Goal: Book appointment/travel/reservation

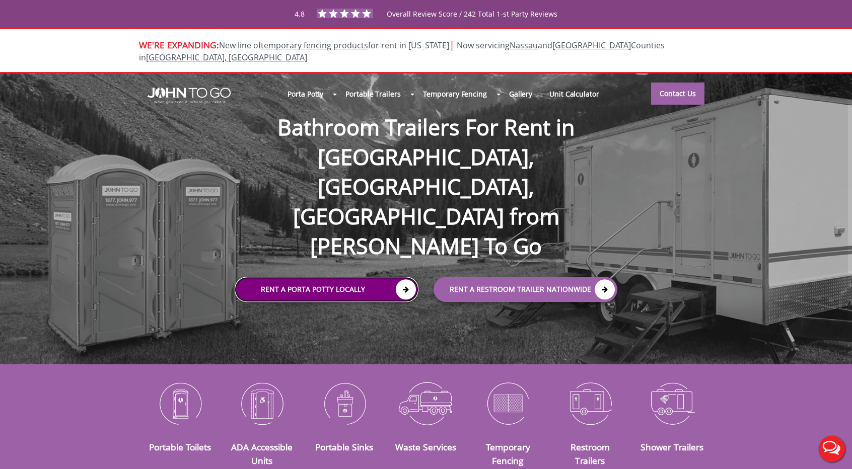
click at [351, 277] on link "Rent a Porta Potty Locally" at bounding box center [327, 289] width 184 height 25
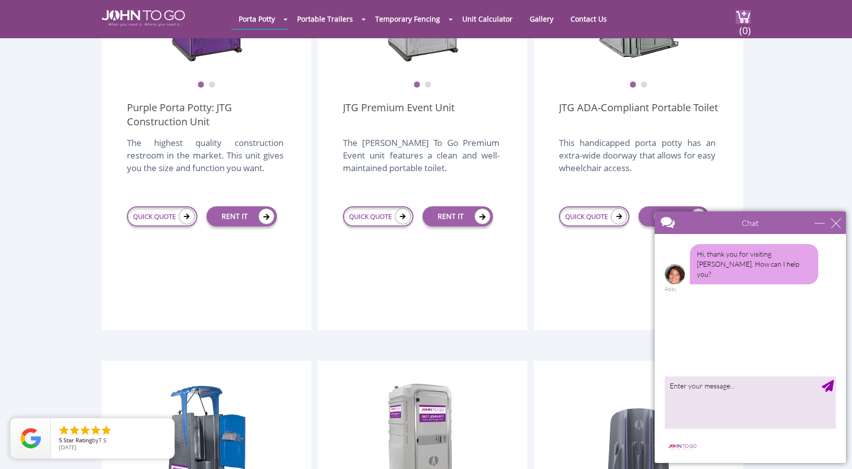
scroll to position [378, 0]
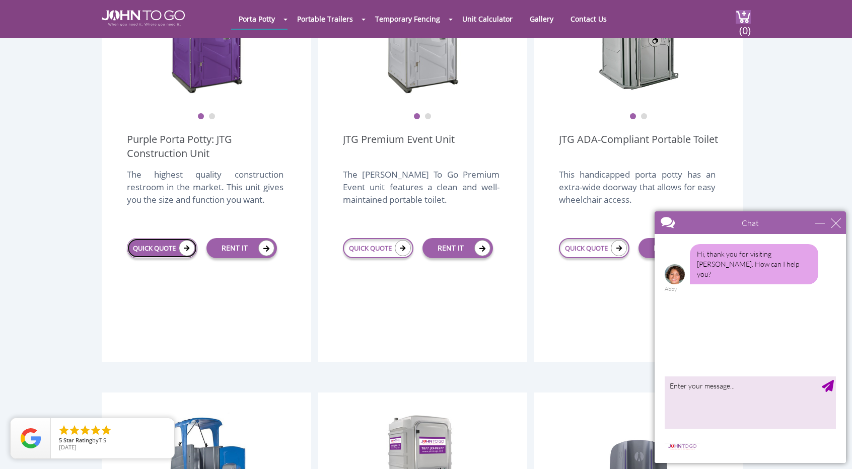
click at [158, 238] on link "QUICK QUOTE" at bounding box center [162, 248] width 71 height 20
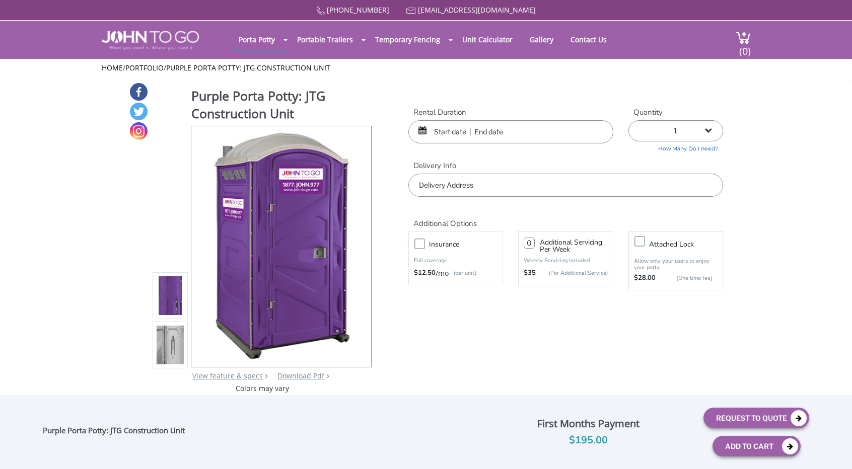
click at [507, 132] on input "text" at bounding box center [510, 131] width 205 height 23
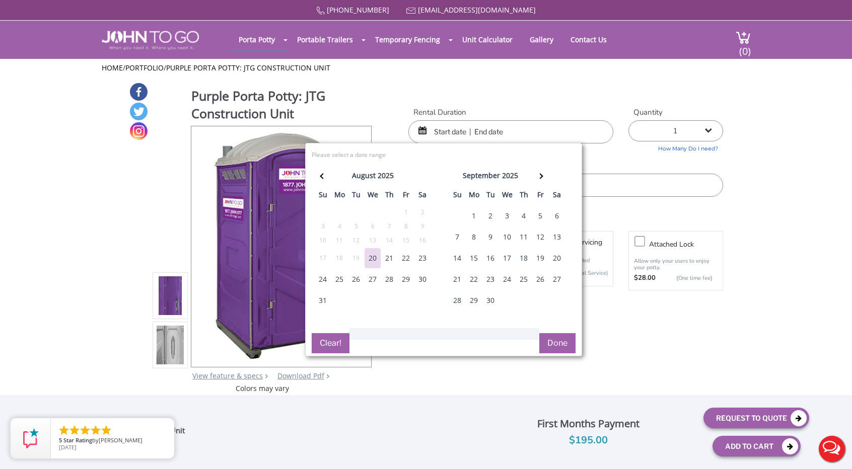
click at [418, 280] on div "30" at bounding box center [423, 279] width 16 height 20
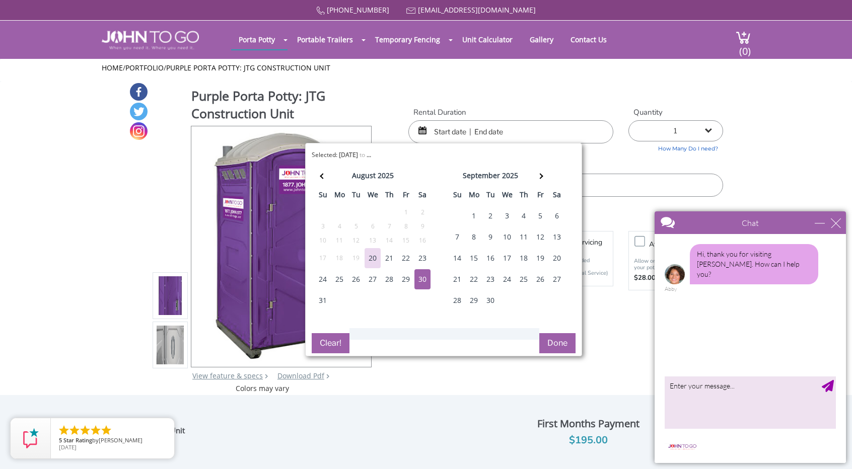
click at [547, 134] on input "text" at bounding box center [510, 131] width 205 height 23
click at [825, 224] on div "minimize" at bounding box center [820, 223] width 10 height 10
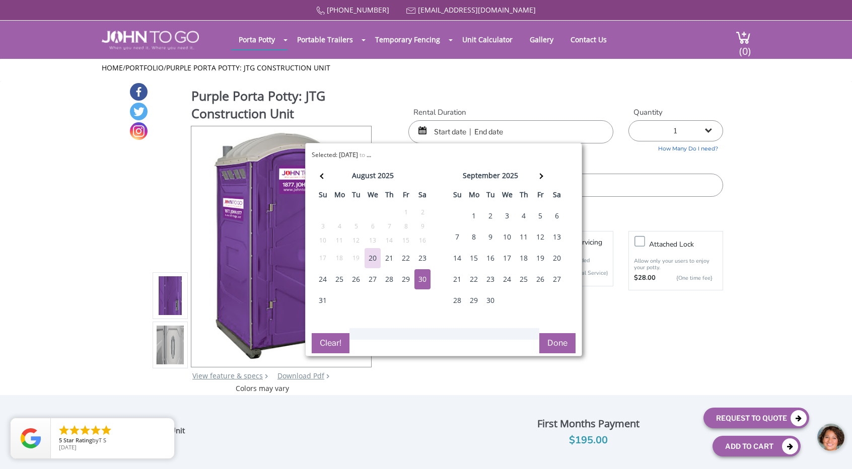
click at [421, 280] on div "30" at bounding box center [423, 279] width 16 height 20
type input "08/30/2025 to 08/30/2025"
click at [562, 349] on button "Done" at bounding box center [557, 343] width 36 height 20
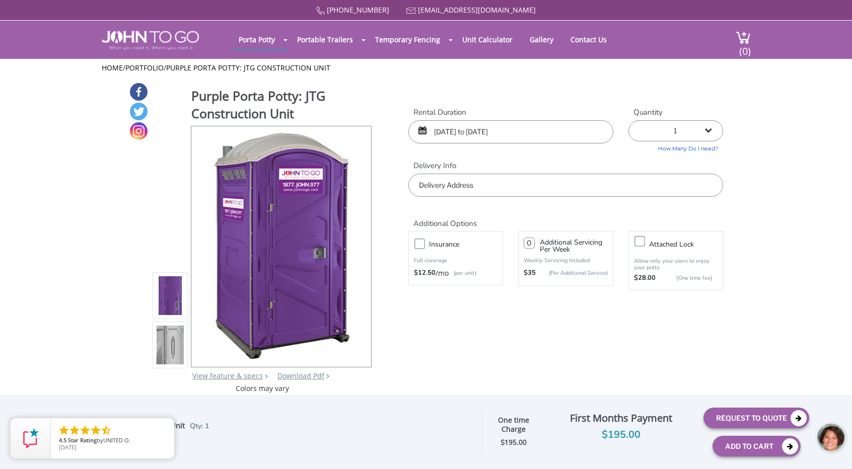
click at [528, 184] on input "text" at bounding box center [565, 185] width 315 height 23
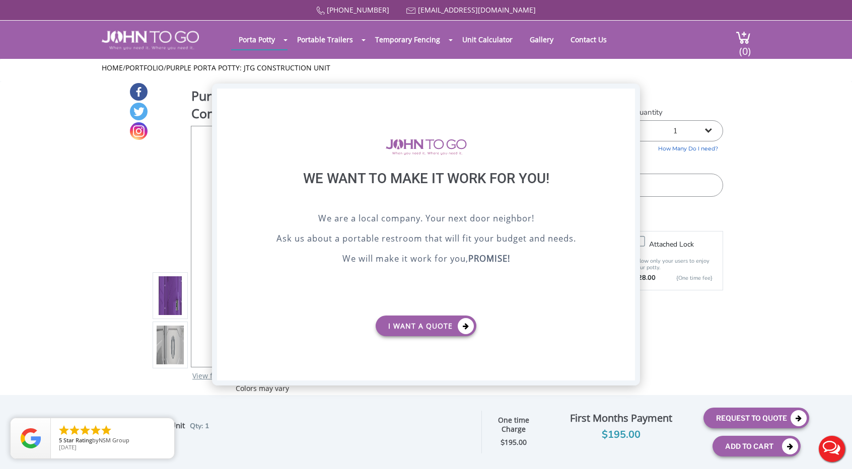
click at [620, 94] on div "X" at bounding box center [628, 97] width 16 height 17
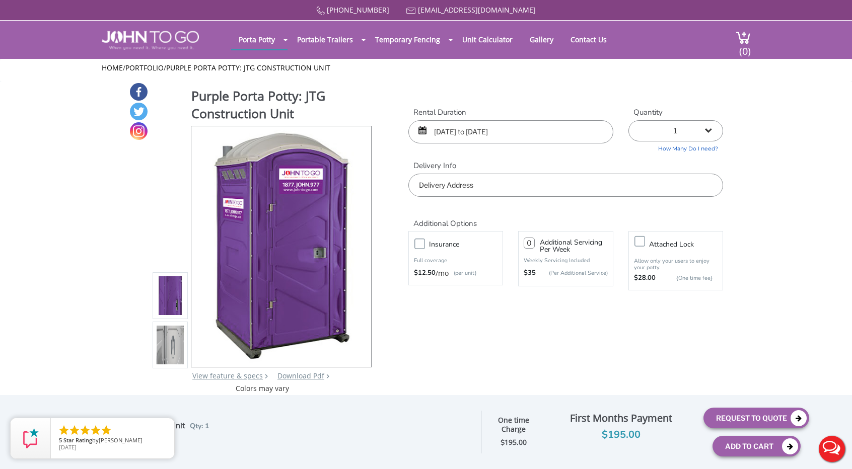
click at [466, 188] on input "text" at bounding box center [565, 185] width 315 height 23
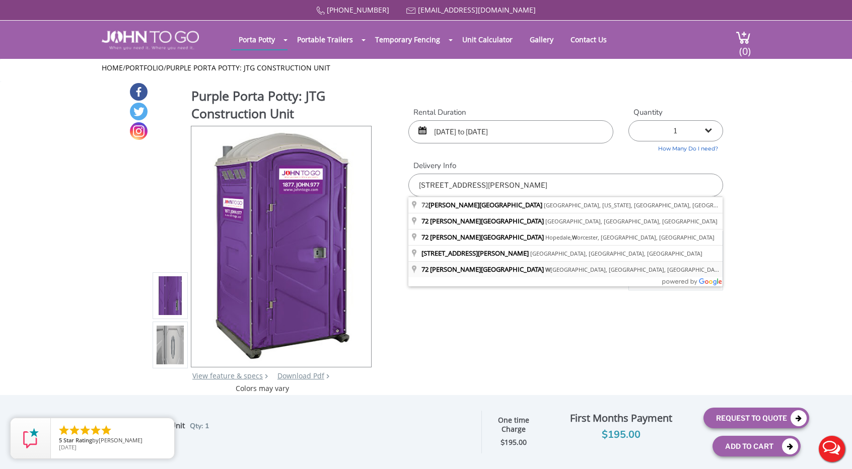
type input "[STREET_ADDRESS][PERSON_NAME]"
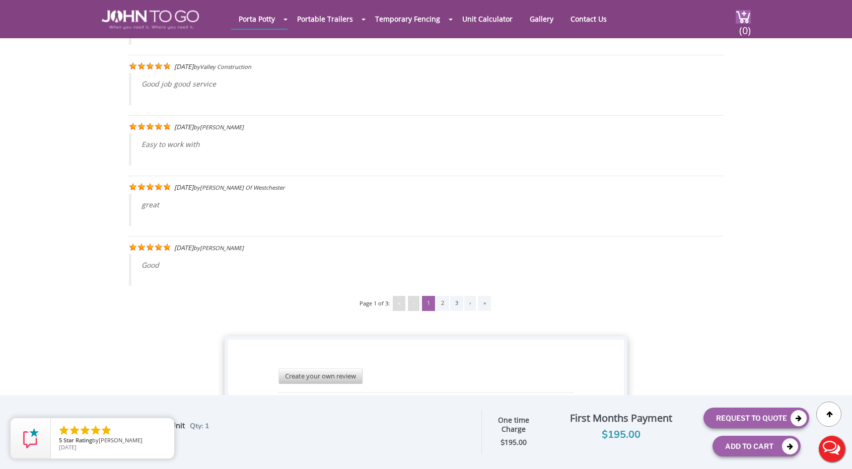
scroll to position [1977, 0]
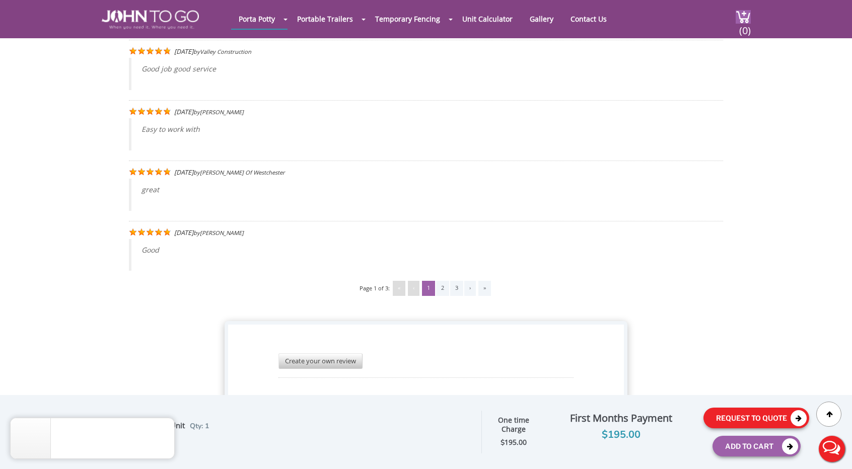
click at [792, 417] on icon at bounding box center [799, 418] width 16 height 16
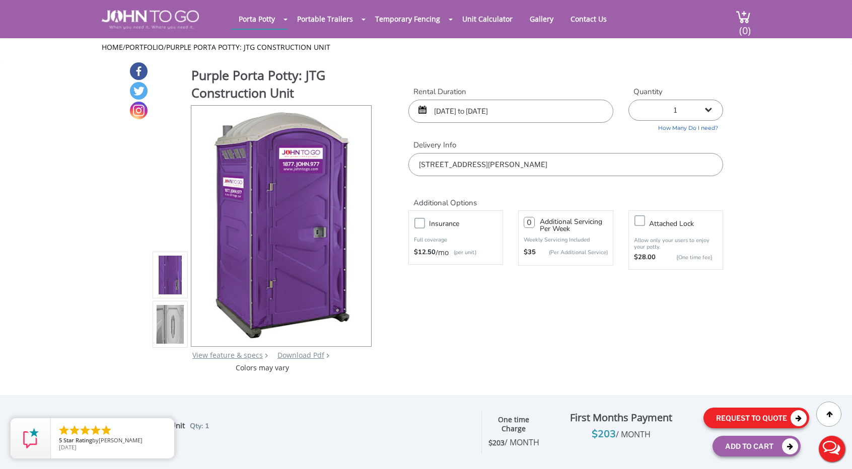
scroll to position [0, 0]
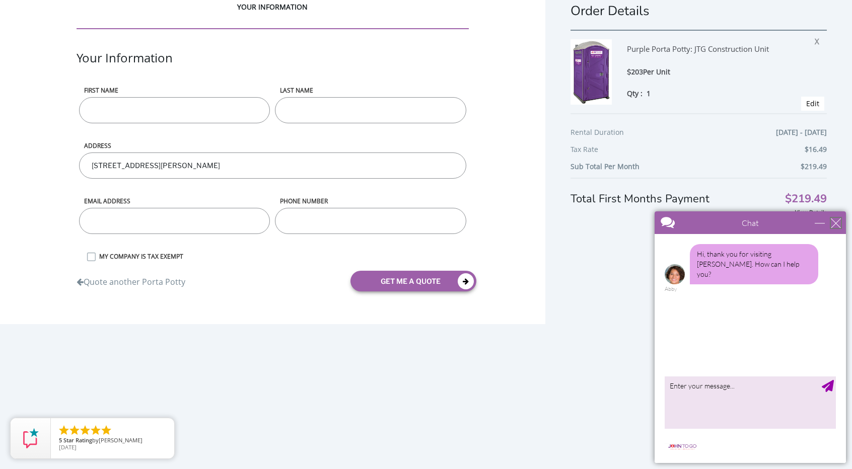
click at [840, 223] on div "close" at bounding box center [836, 223] width 10 height 10
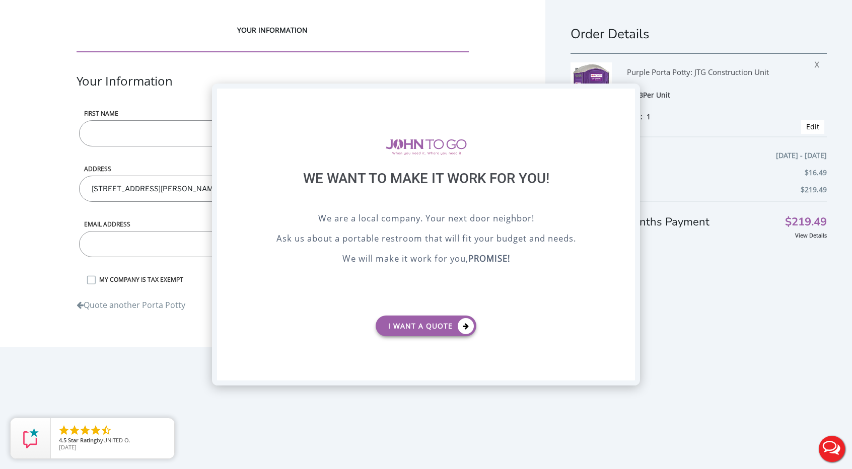
click at [627, 98] on div "X" at bounding box center [628, 97] width 16 height 17
